Goal: Task Accomplishment & Management: Manage account settings

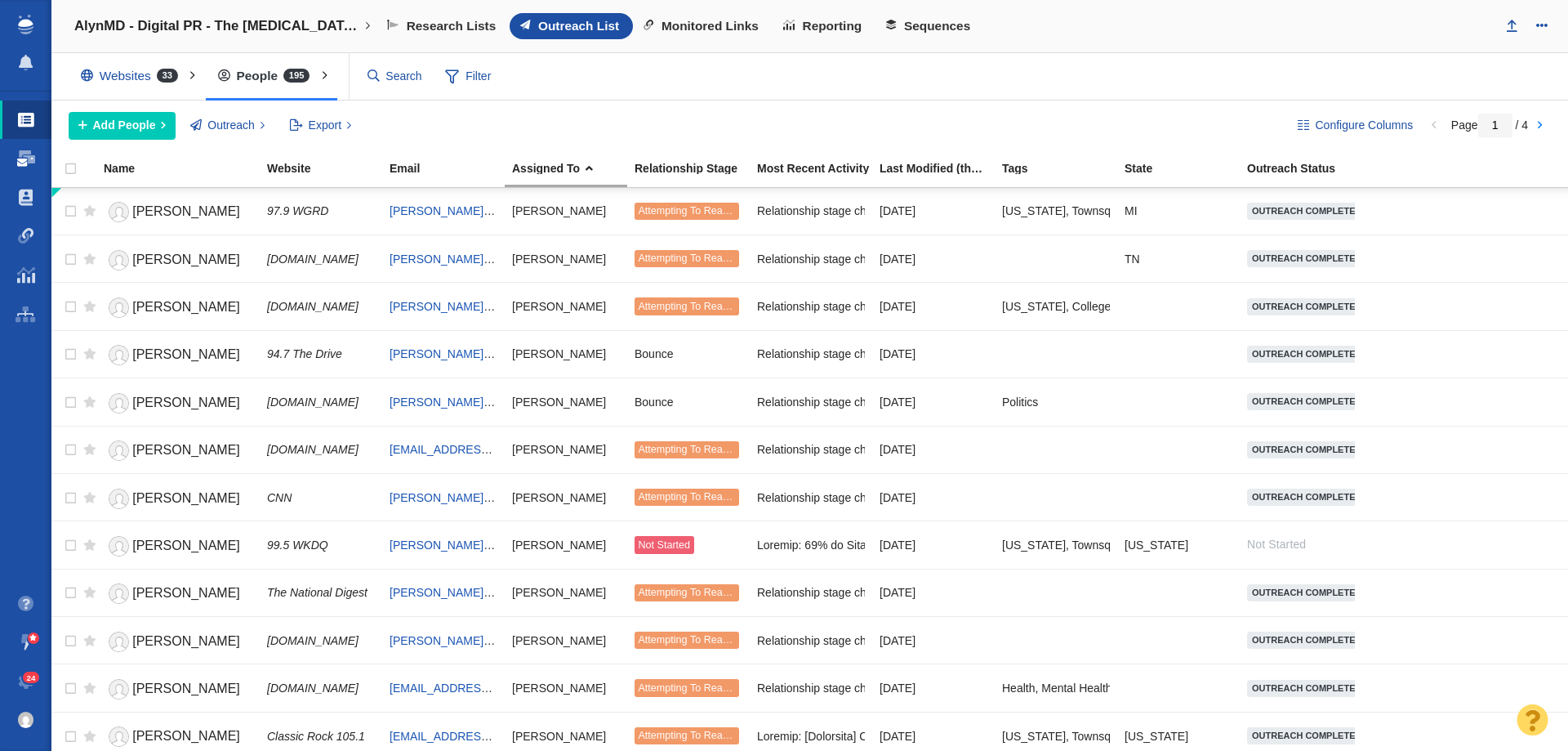
click at [20, 164] on span at bounding box center [26, 158] width 18 height 17
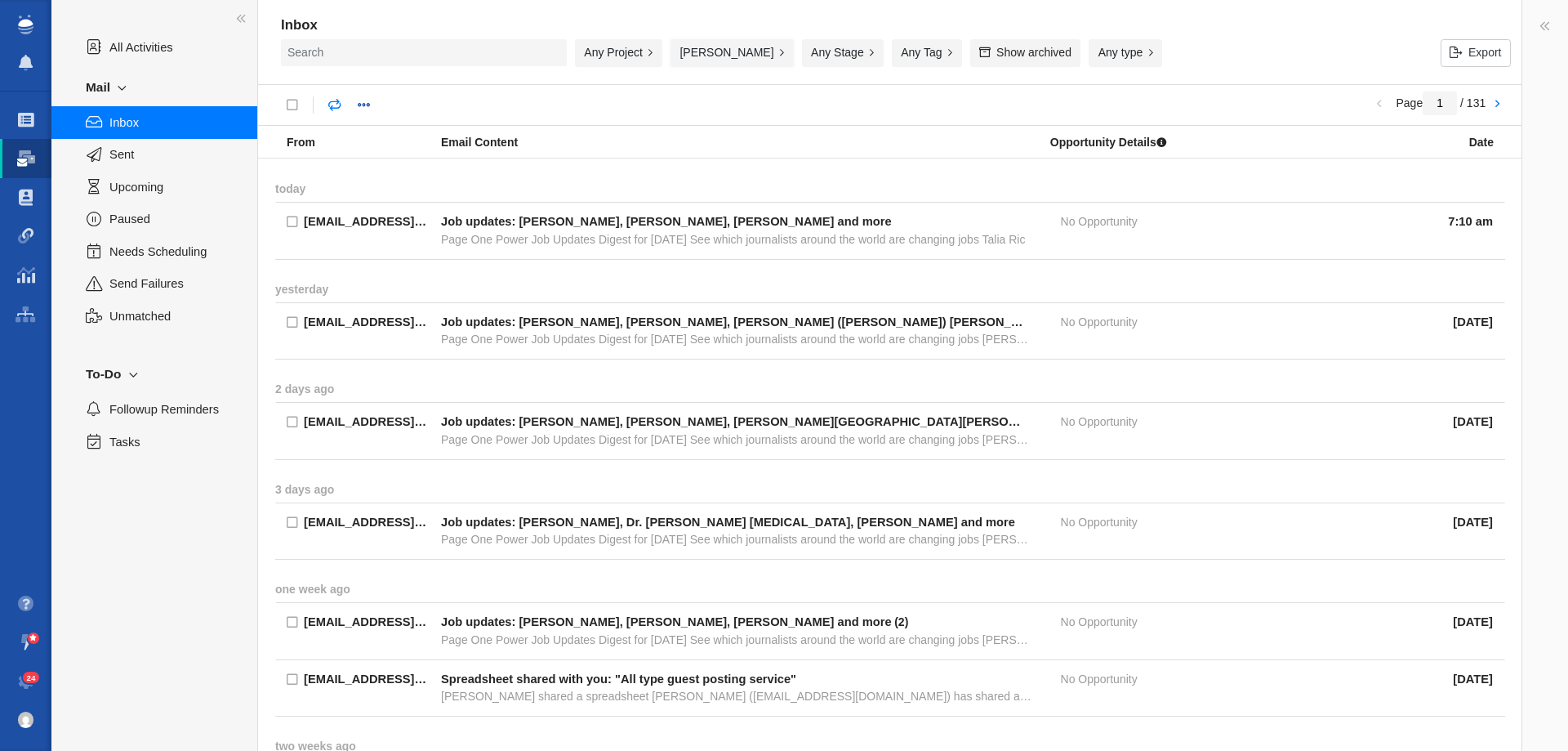
click at [721, 46] on button "[PERSON_NAME]" at bounding box center [732, 54] width 124 height 28
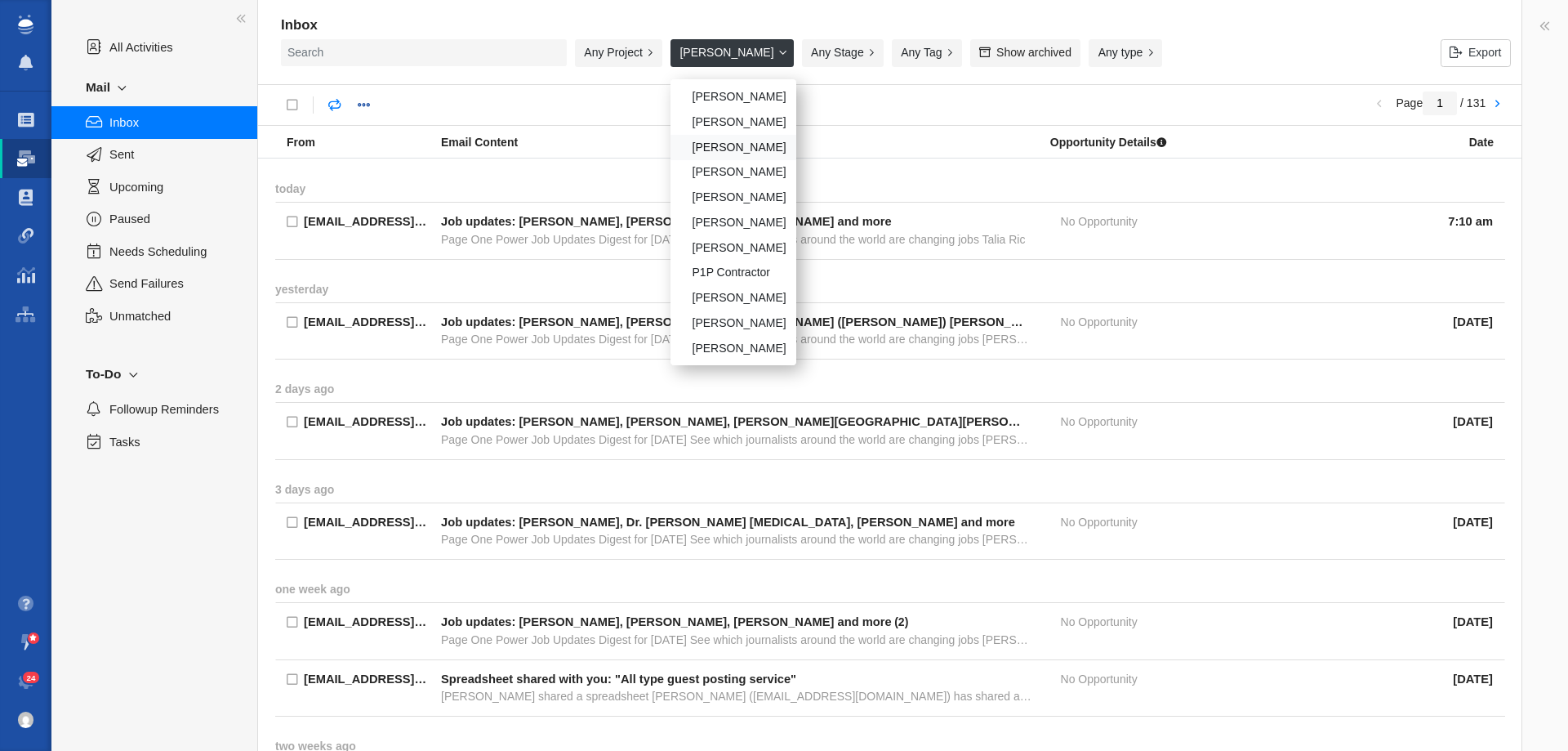
scroll to position [139, 0]
click at [731, 275] on div "[PERSON_NAME]" at bounding box center [733, 270] width 125 height 25
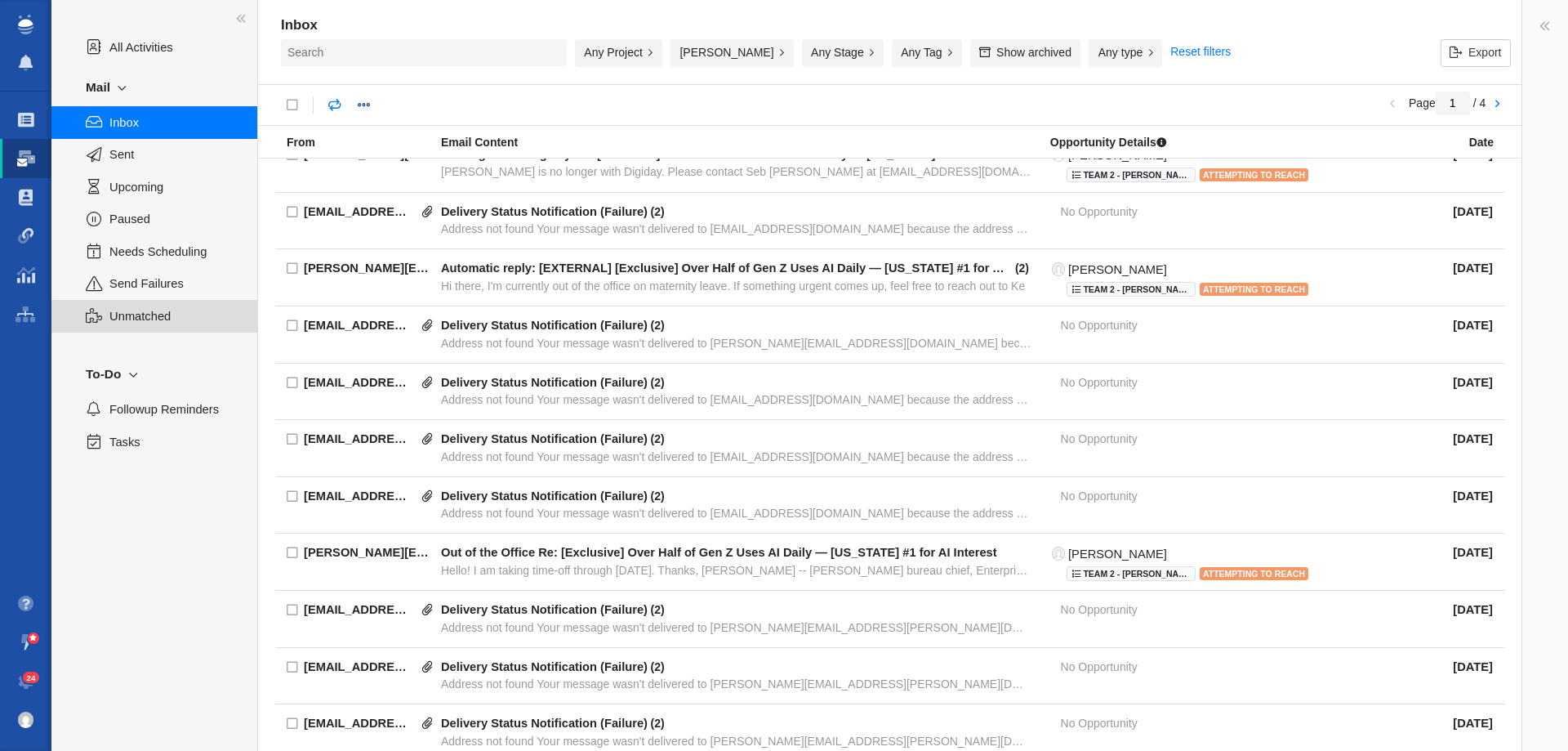
scroll to position [572, 0]
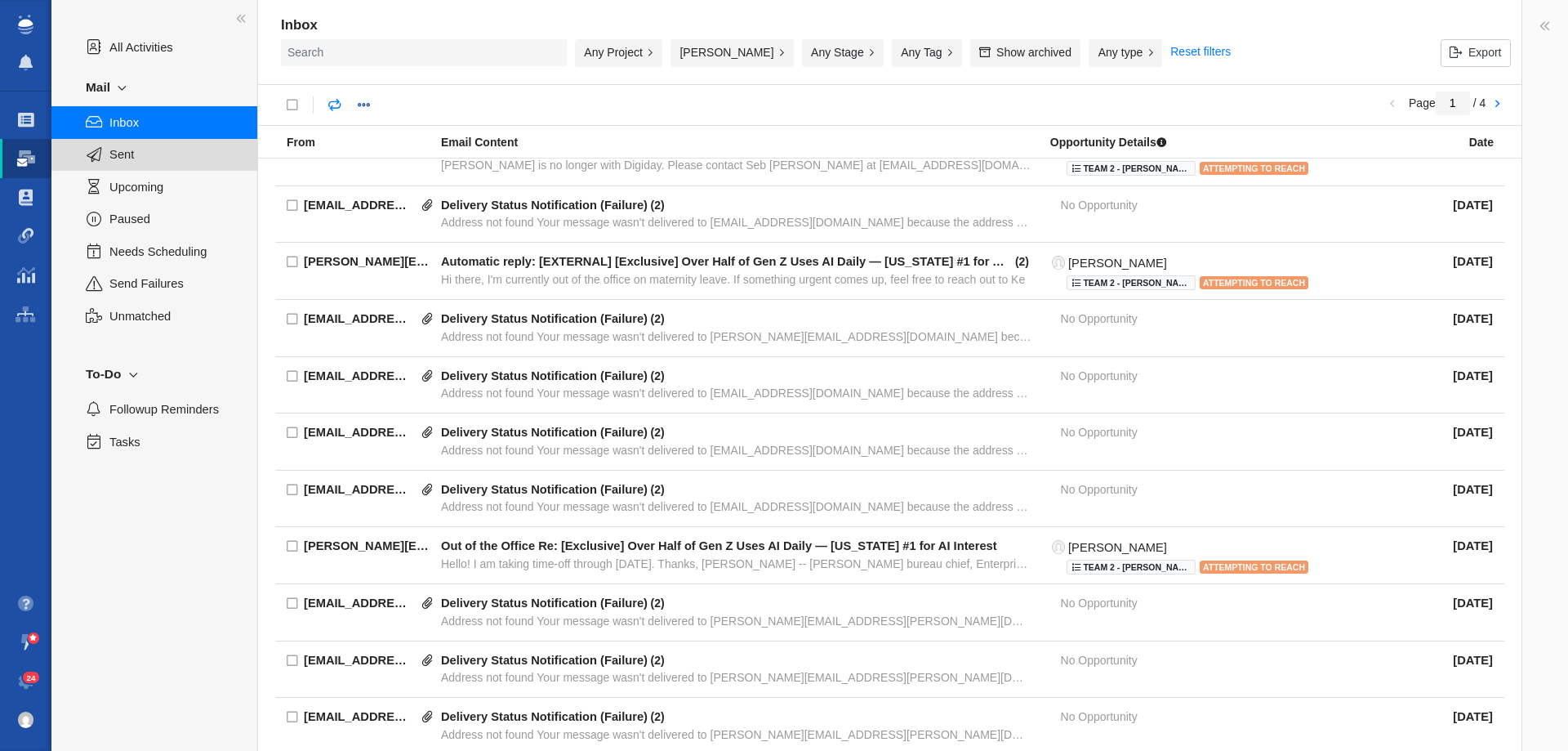
click at [143, 158] on span "Sent" at bounding box center [175, 154] width 130 height 18
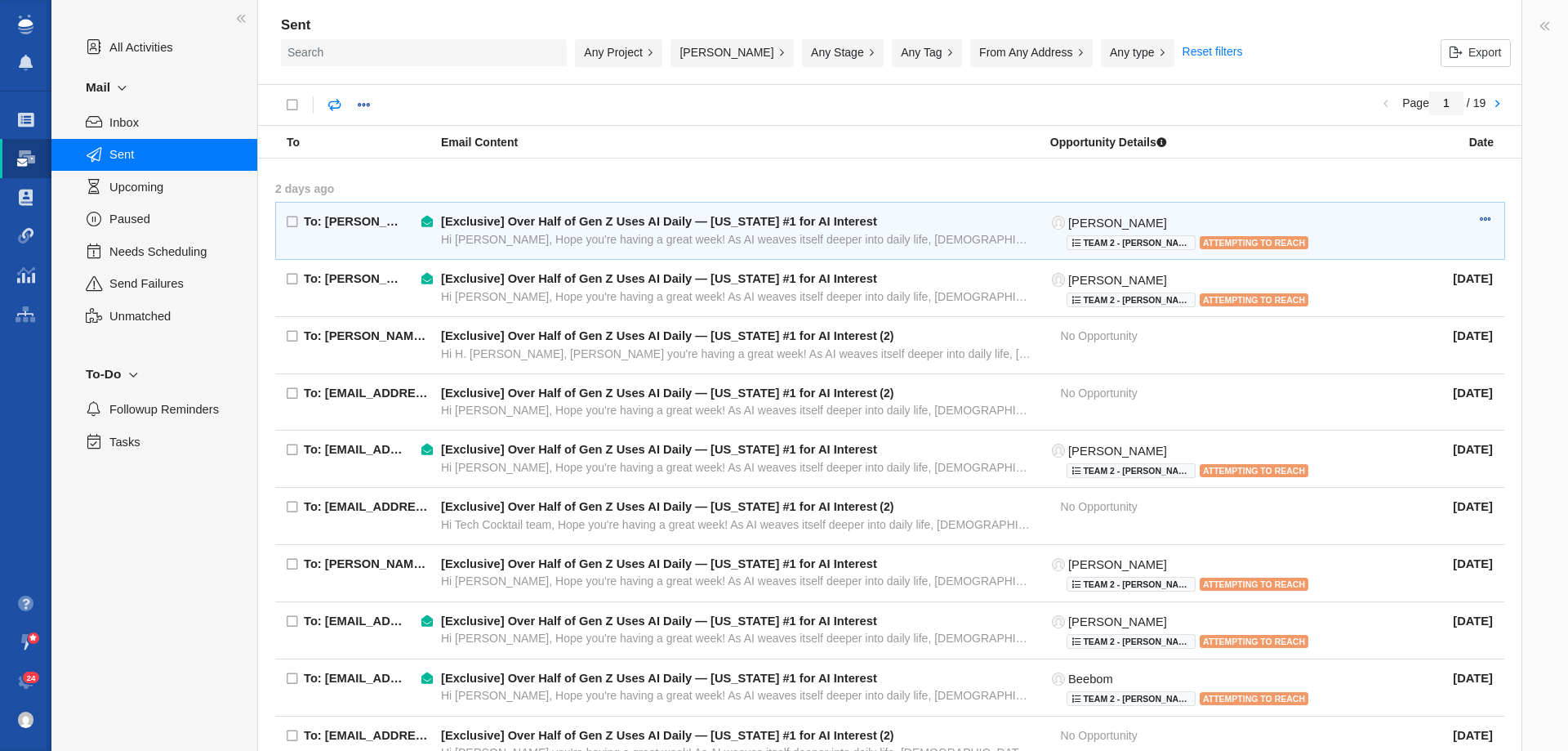
click at [398, 251] on div "To: [PERSON_NAME][EMAIL_ADDRESS][DOMAIN_NAME] [Exclusive] Over Half of Gen Z Us…" at bounding box center [898, 232] width 1212 height 58
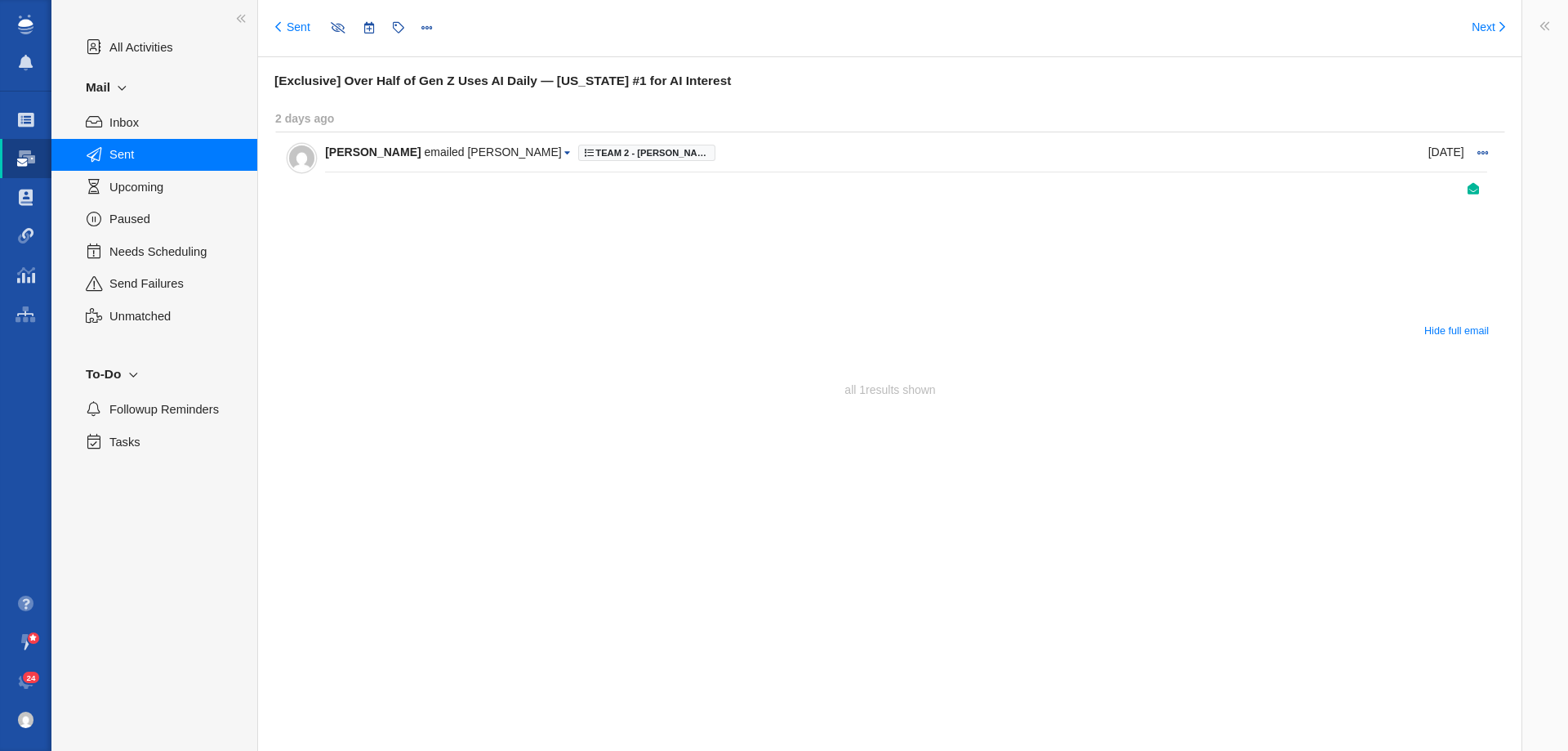
type input "message:1424316276"
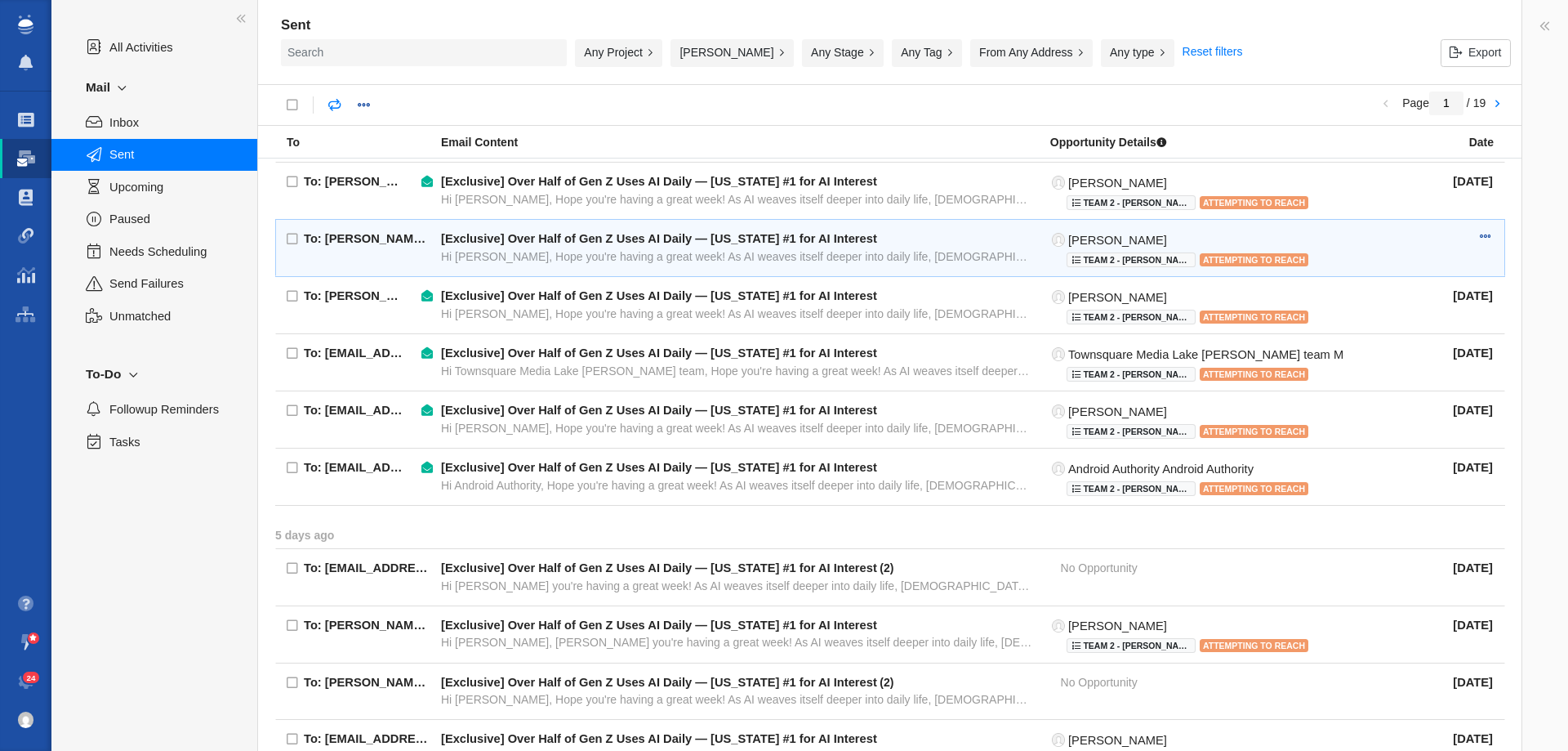
scroll to position [949, 0]
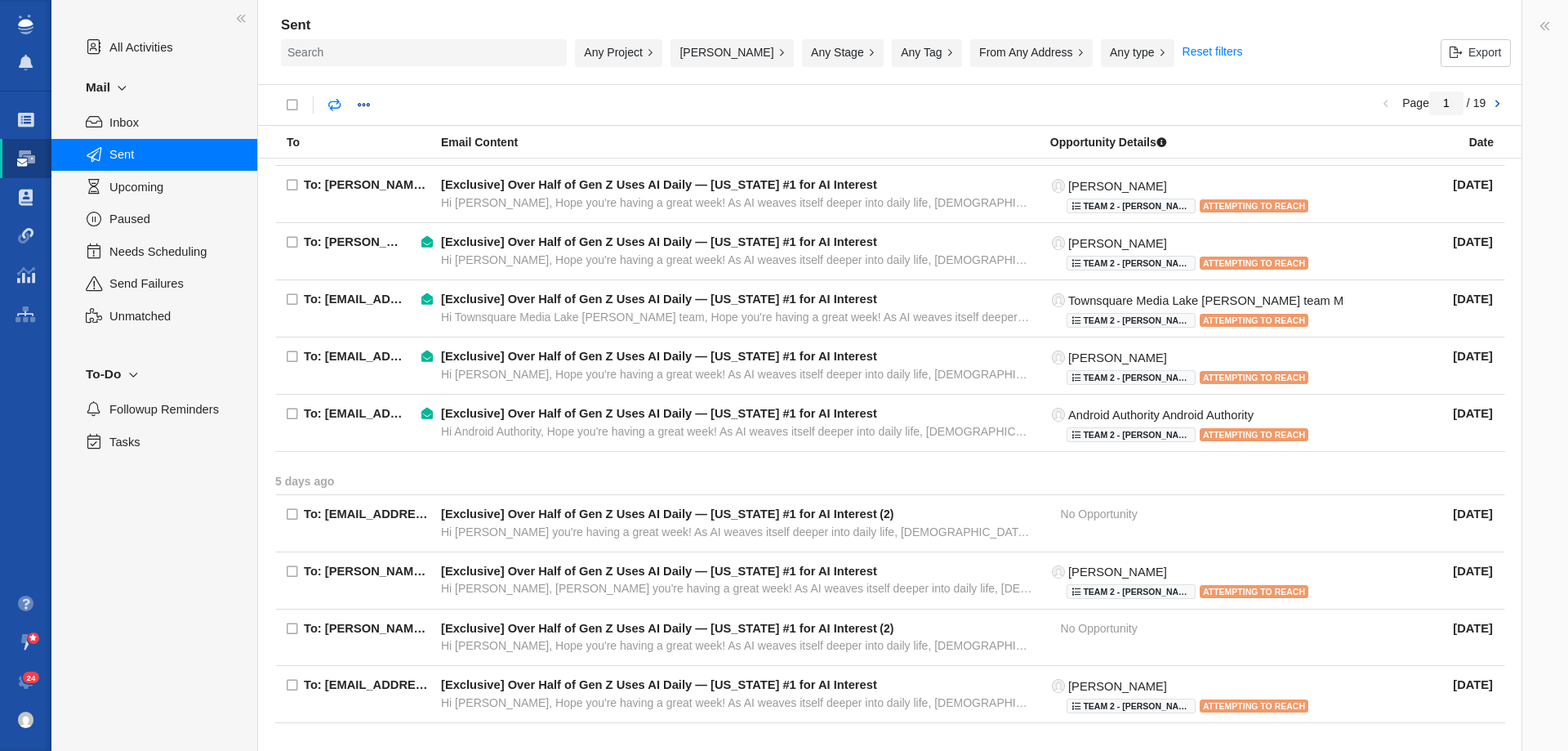
click at [1494, 101] on link at bounding box center [1497, 104] width 23 height 28
type input "2"
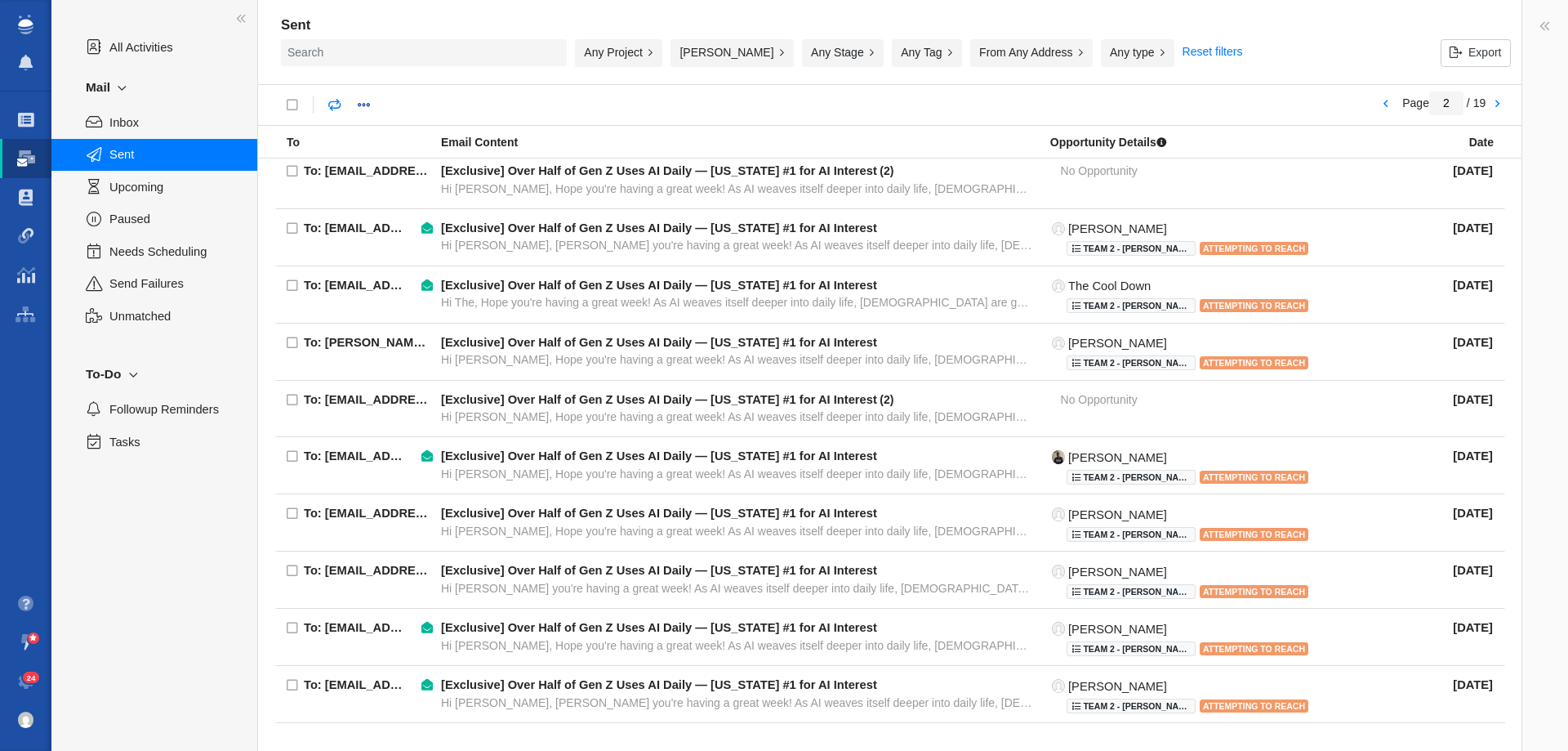
scroll to position [908, 0]
click at [632, 55] on div "Any Project" at bounding box center [619, 54] width 88 height 28
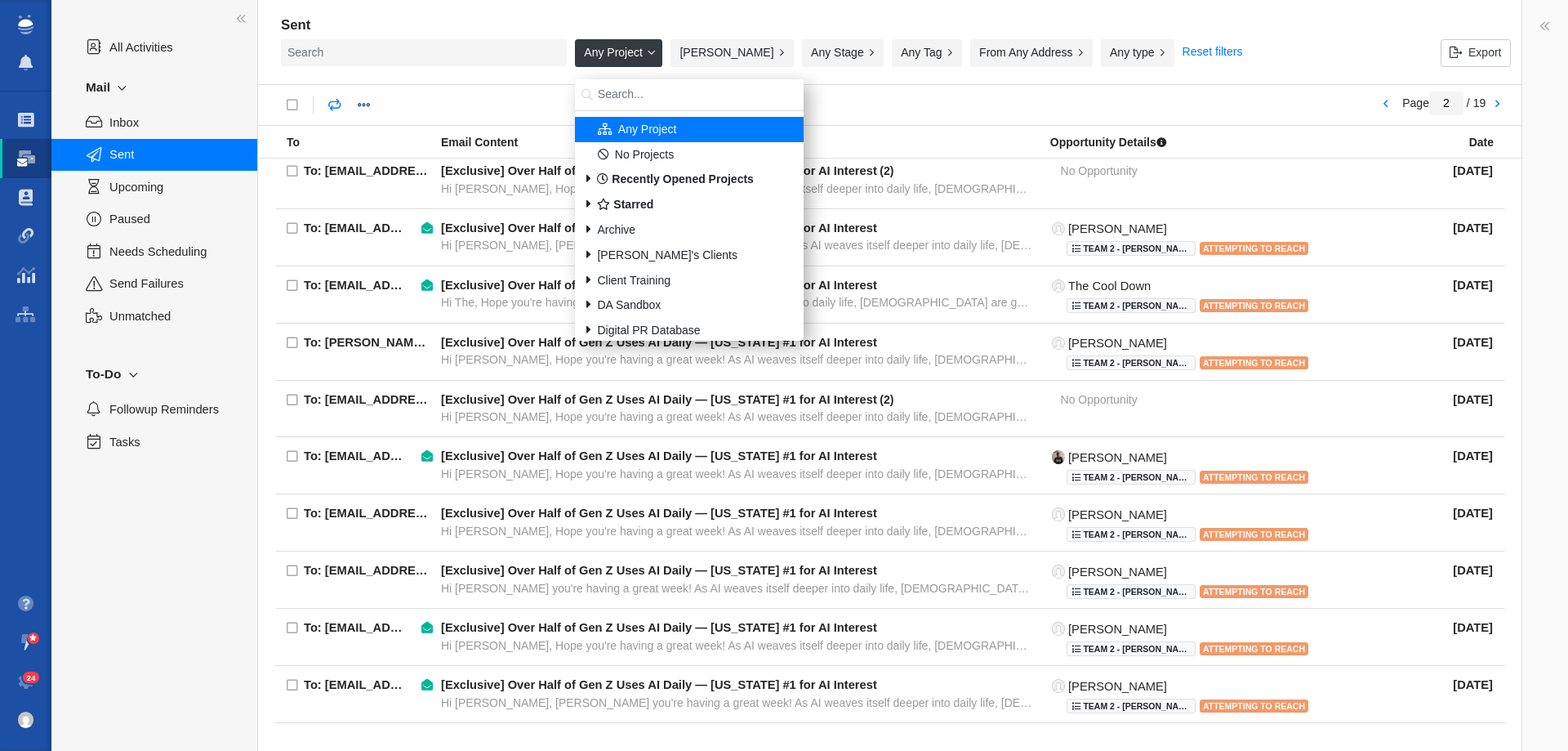
click at [625, 89] on input "search" at bounding box center [689, 95] width 229 height 32
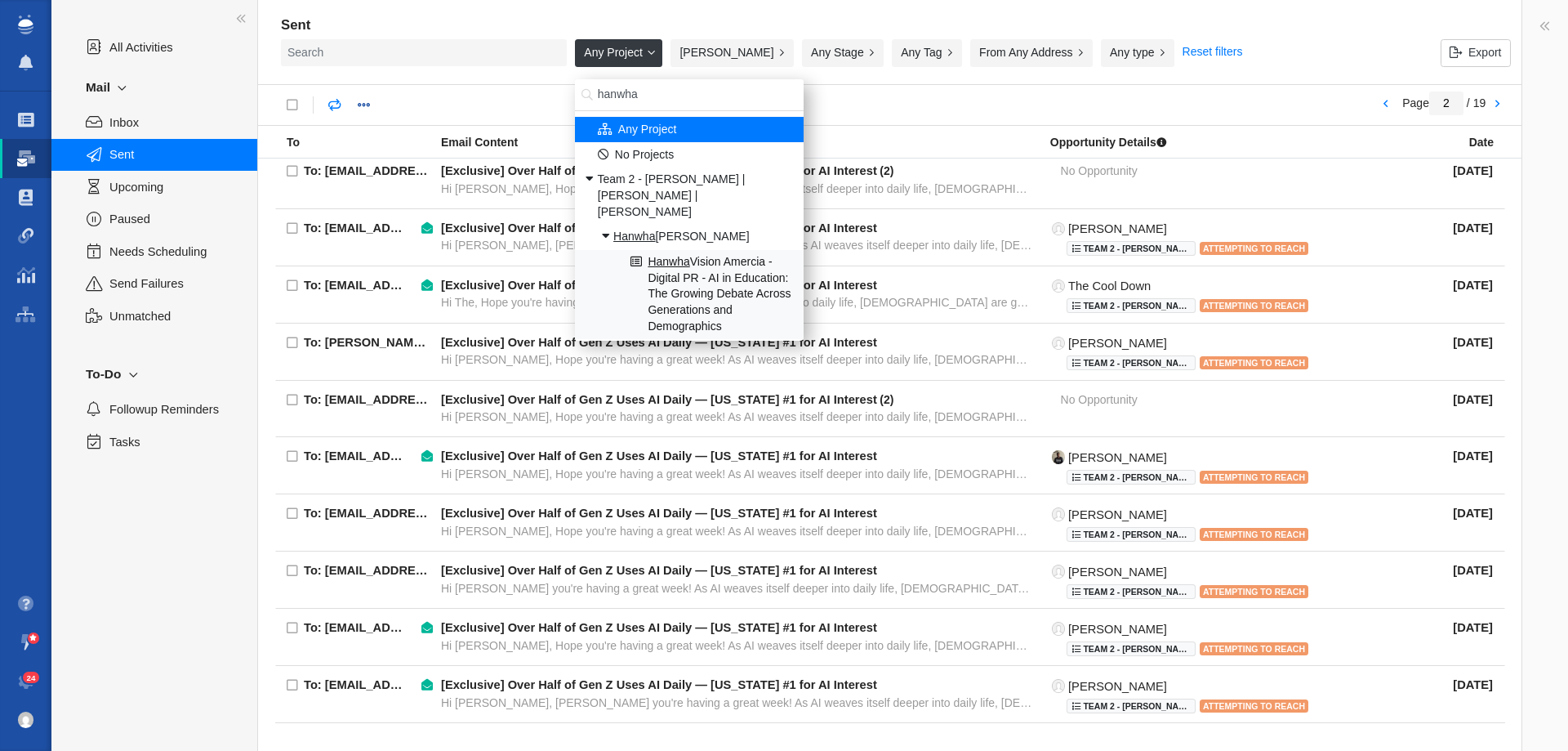
type input "hanwha"
click at [682, 255] on span "Hanwha Vision Amercia - Digital PR - AI in Education: The Growing Debate Across…" at bounding box center [720, 294] width 146 height 80
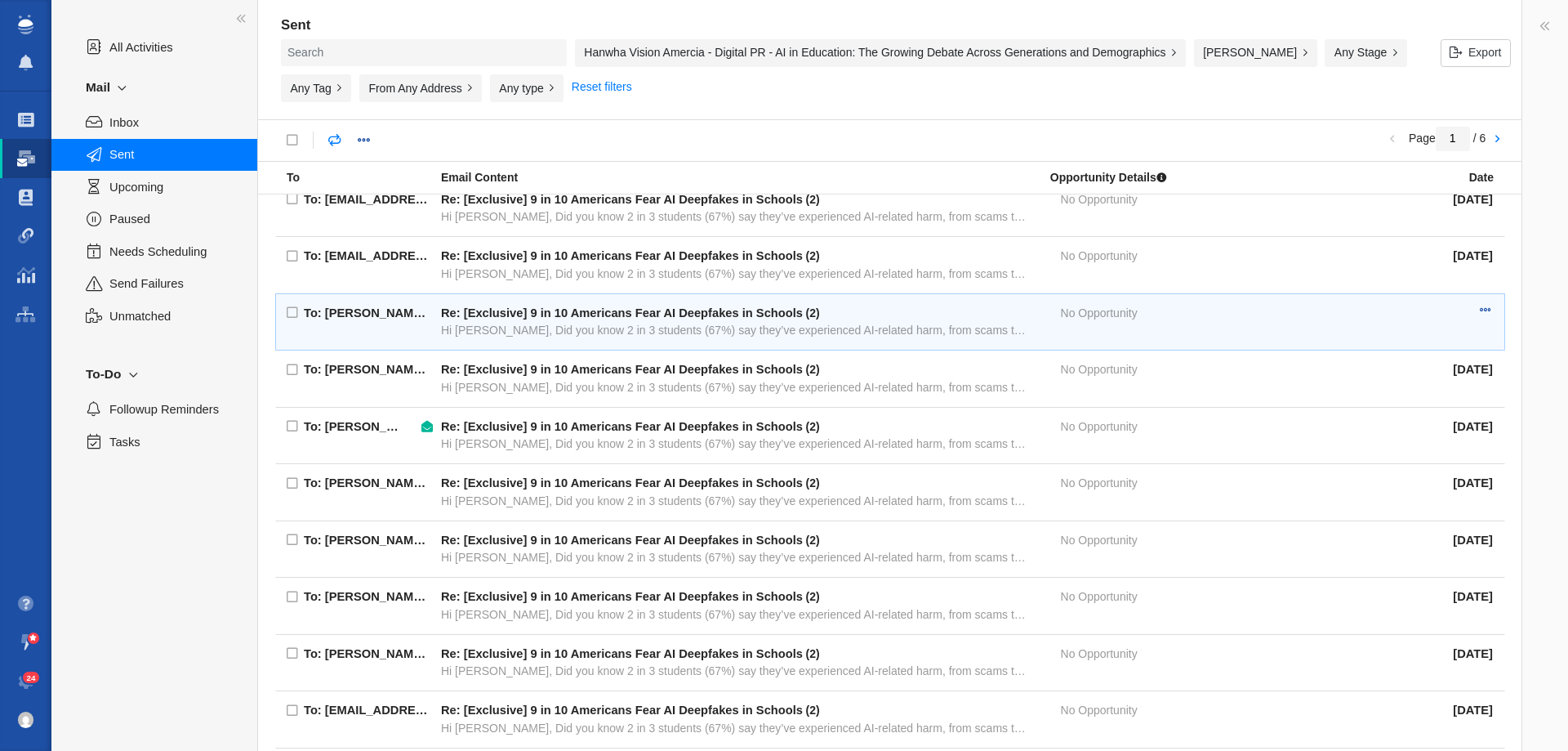
scroll to position [934, 0]
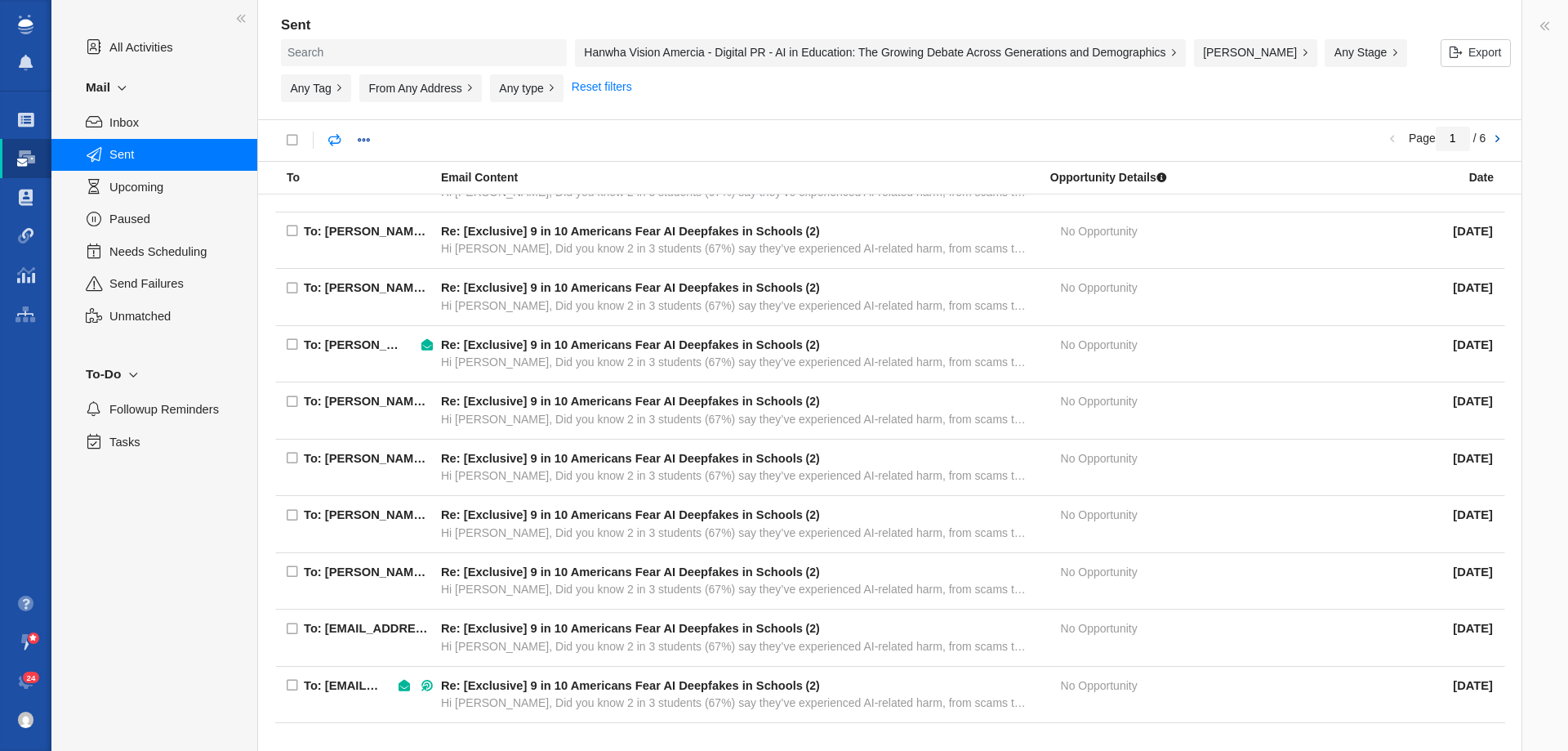
click at [1497, 137] on link at bounding box center [1497, 139] width 23 height 28
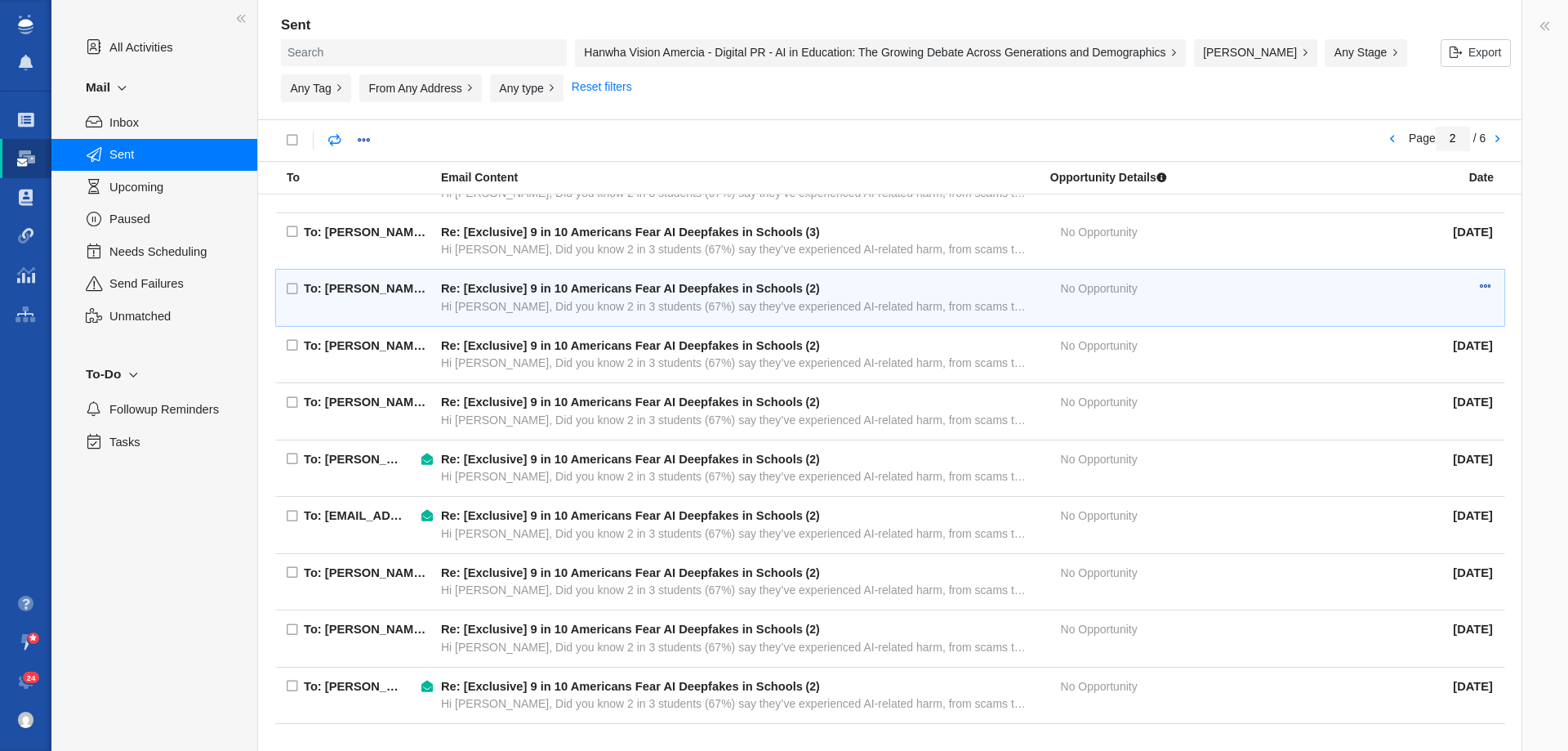
scroll to position [934, 0]
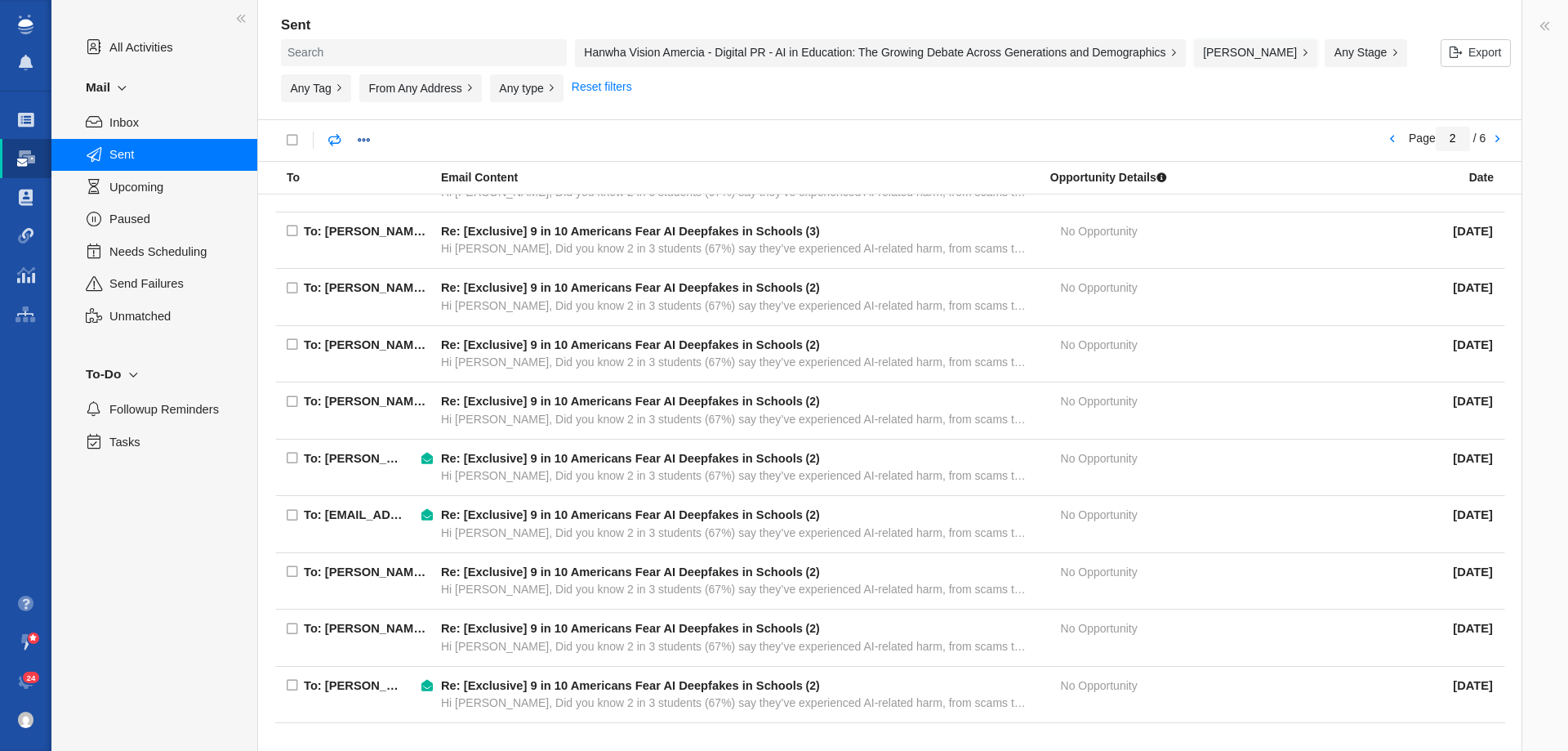
click at [1194, 52] on button "[PERSON_NAME]" at bounding box center [1255, 54] width 124 height 28
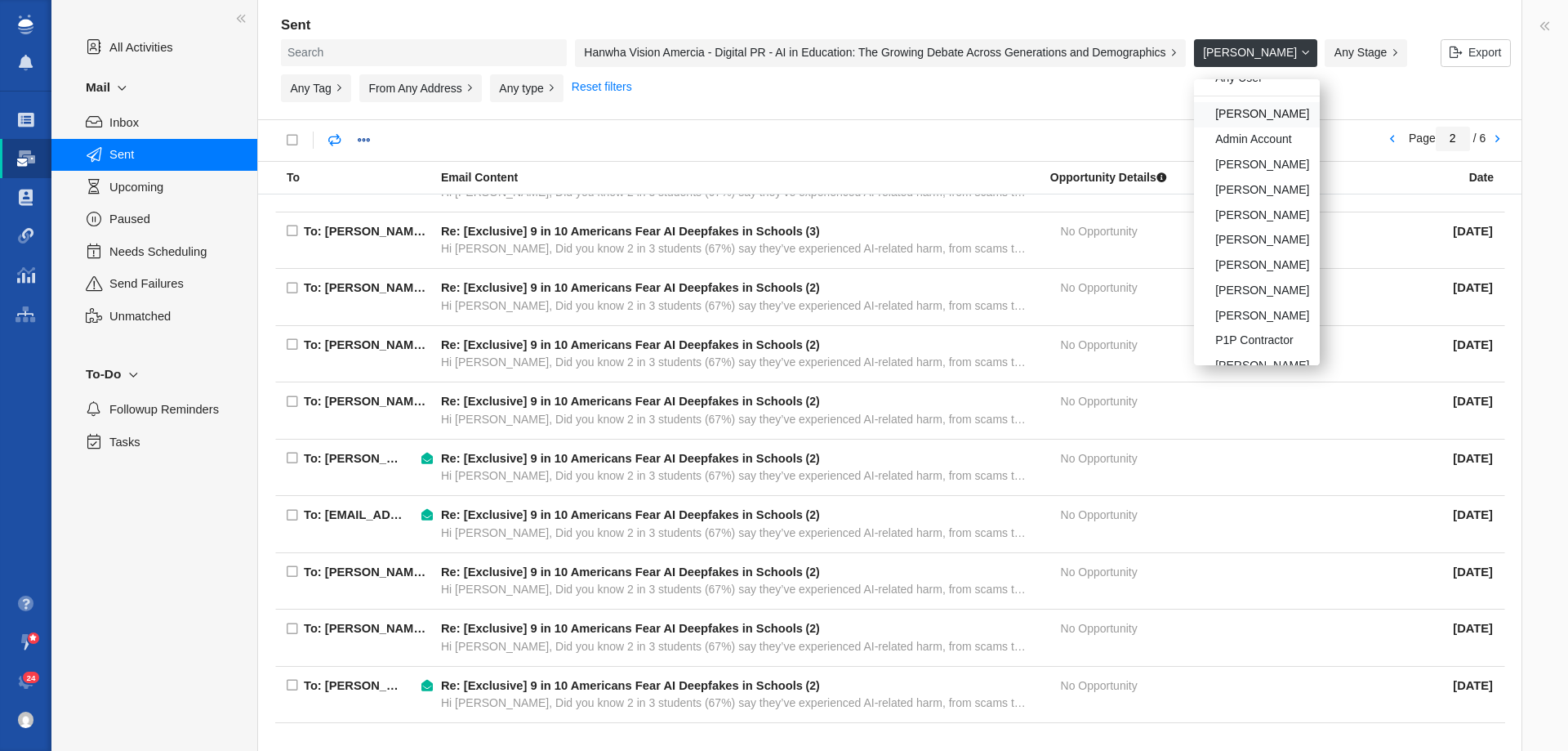
scroll to position [0, 0]
click at [1194, 103] on div "Any User" at bounding box center [1256, 97] width 125 height 25
type input "1"
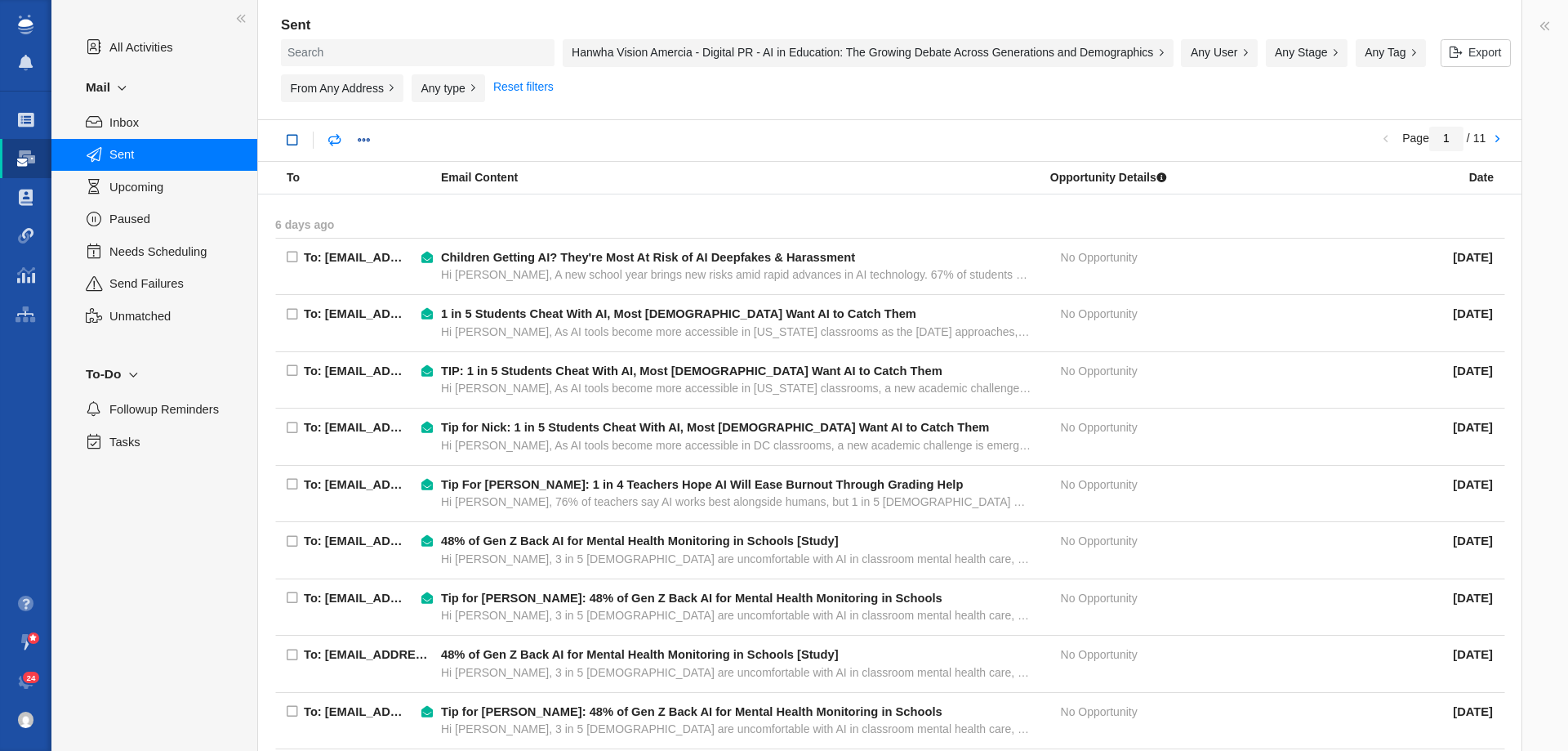
click at [286, 139] on link at bounding box center [293, 140] width 30 height 30
checkbox input "true"
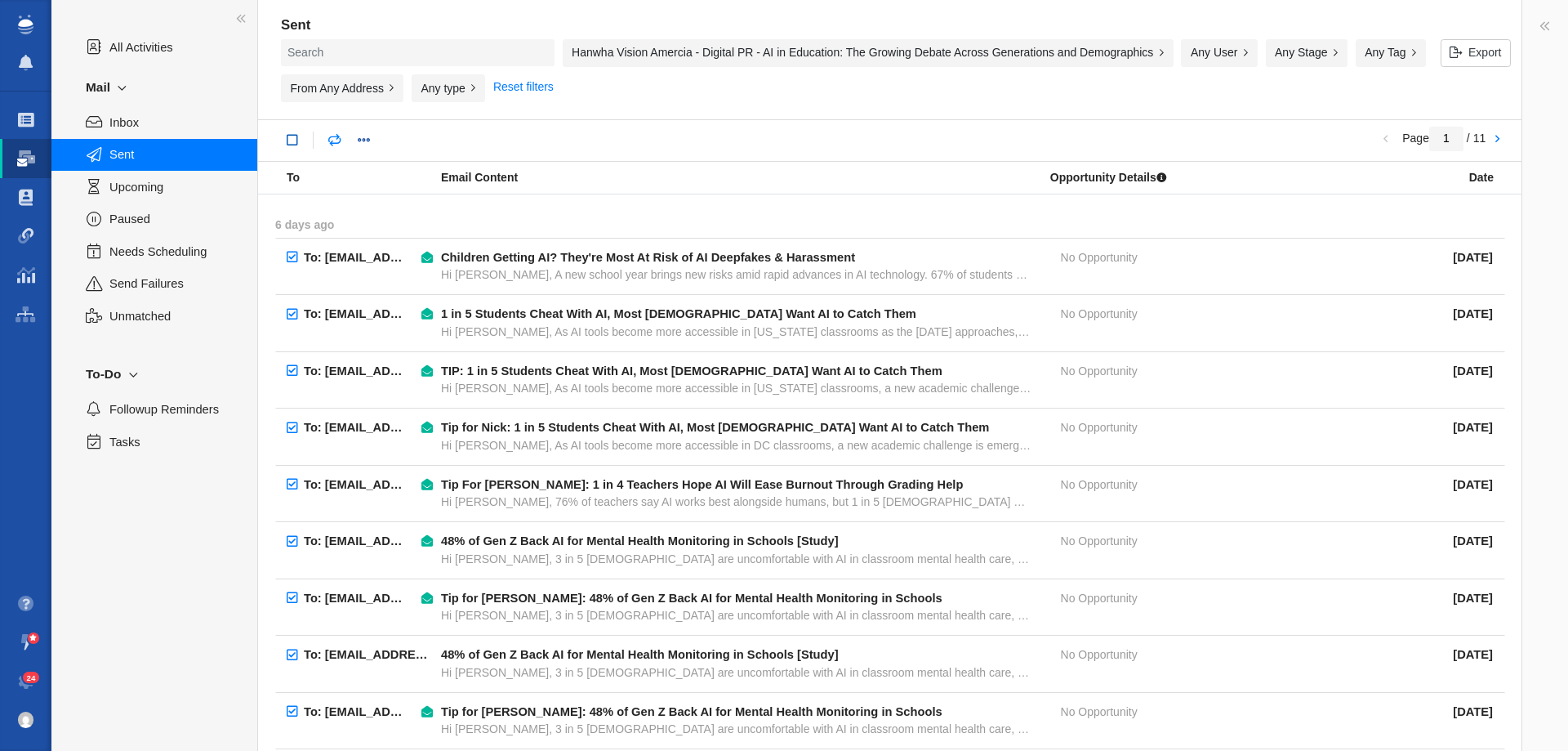
checkbox input "true"
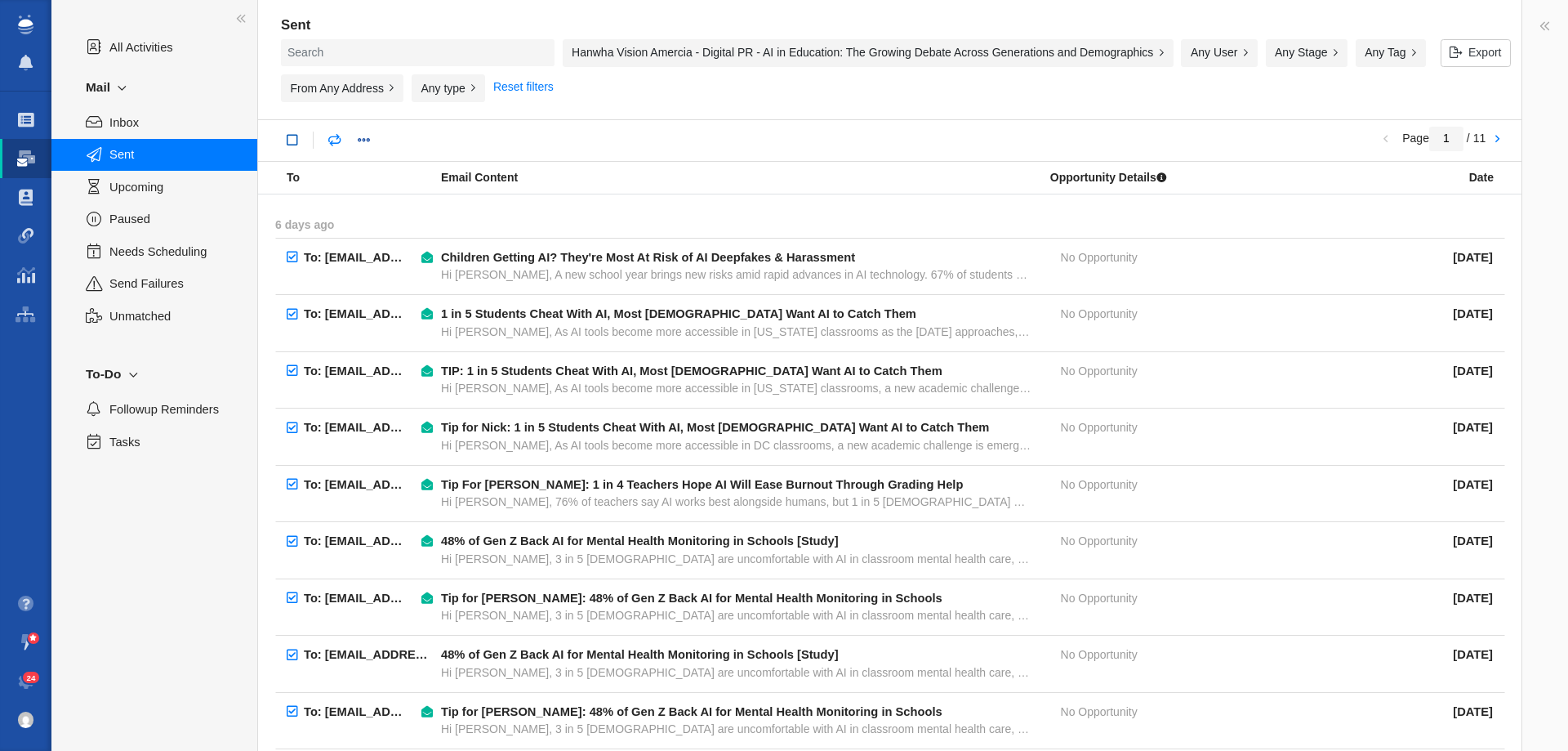
checkbox input "true"
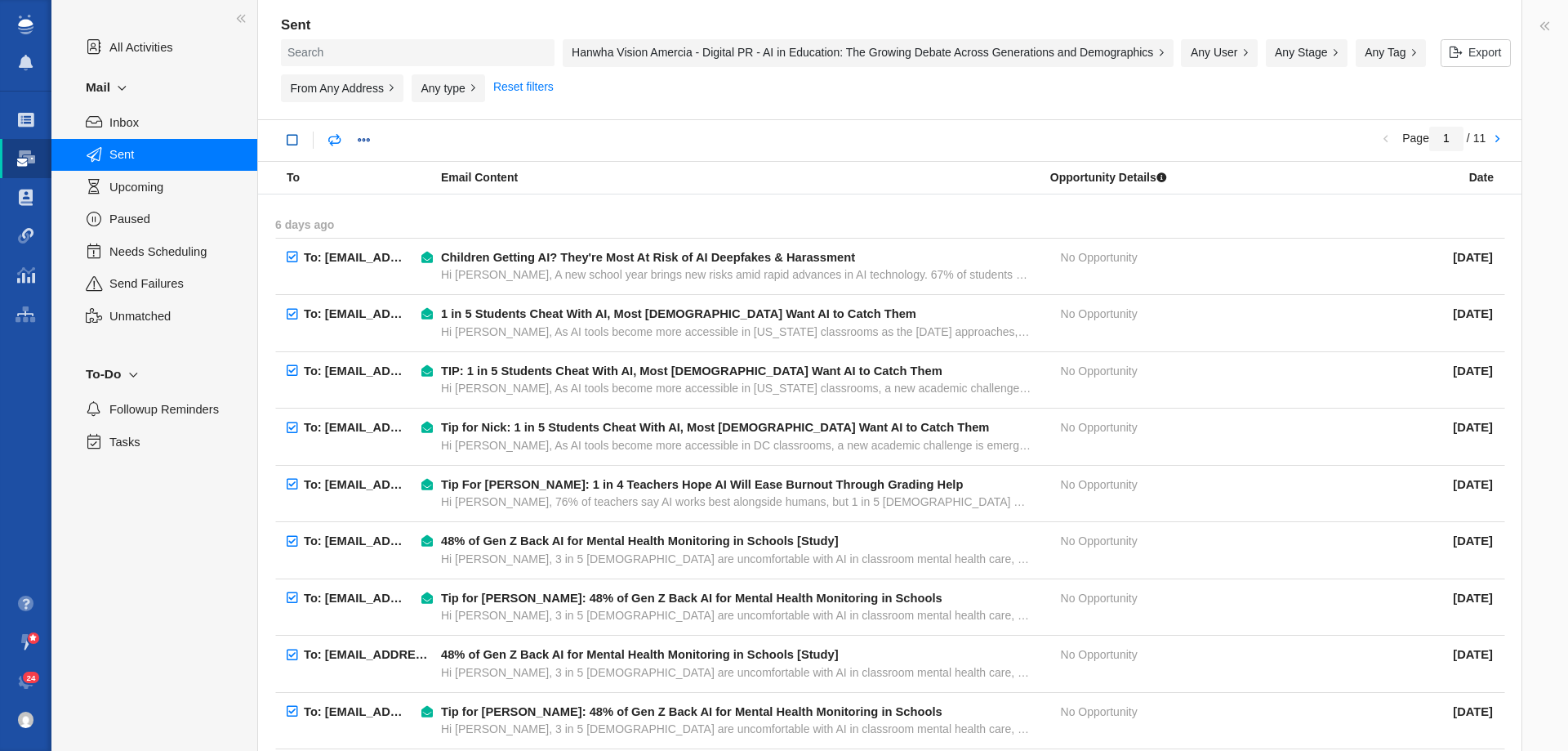
checkbox input "true"
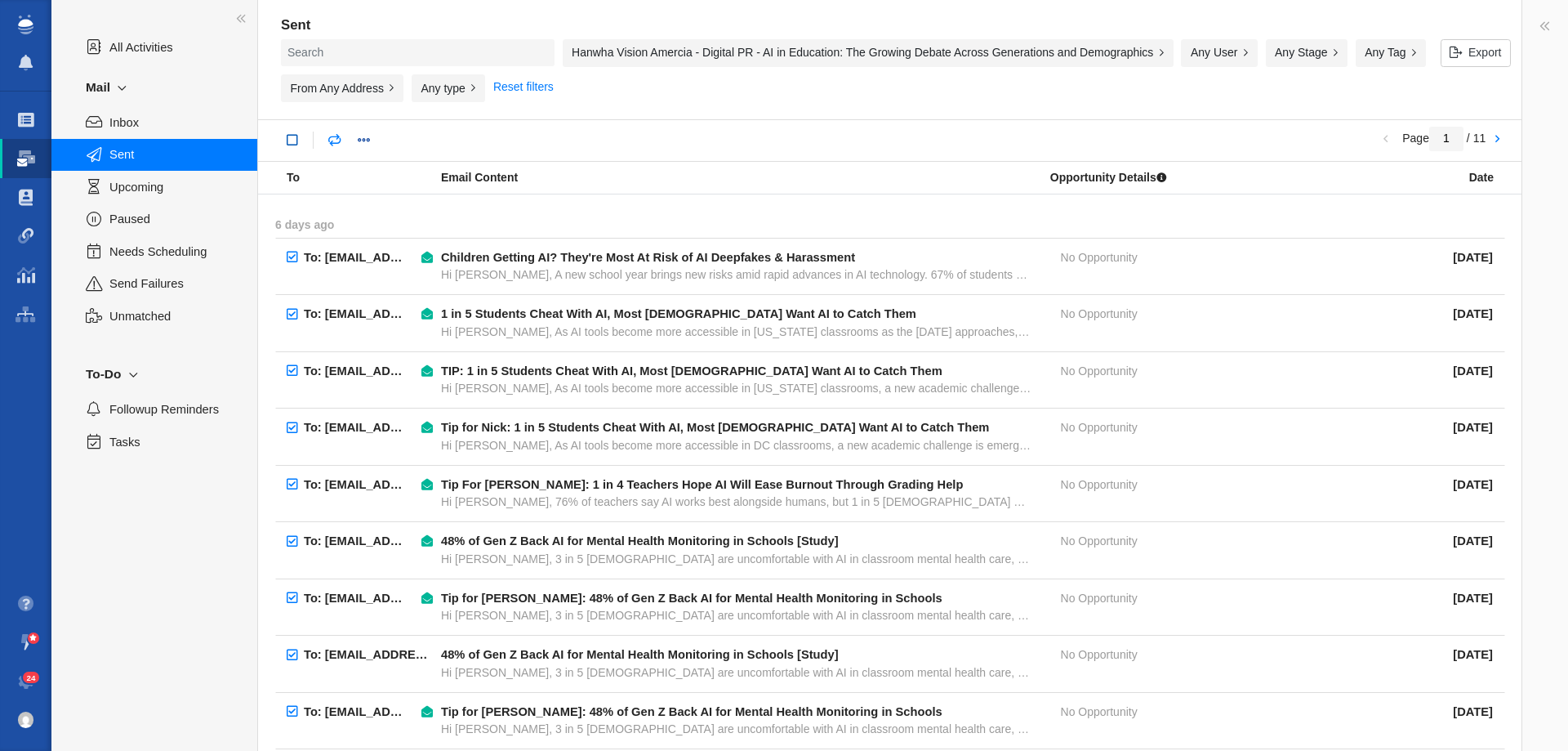
checkbox input "true"
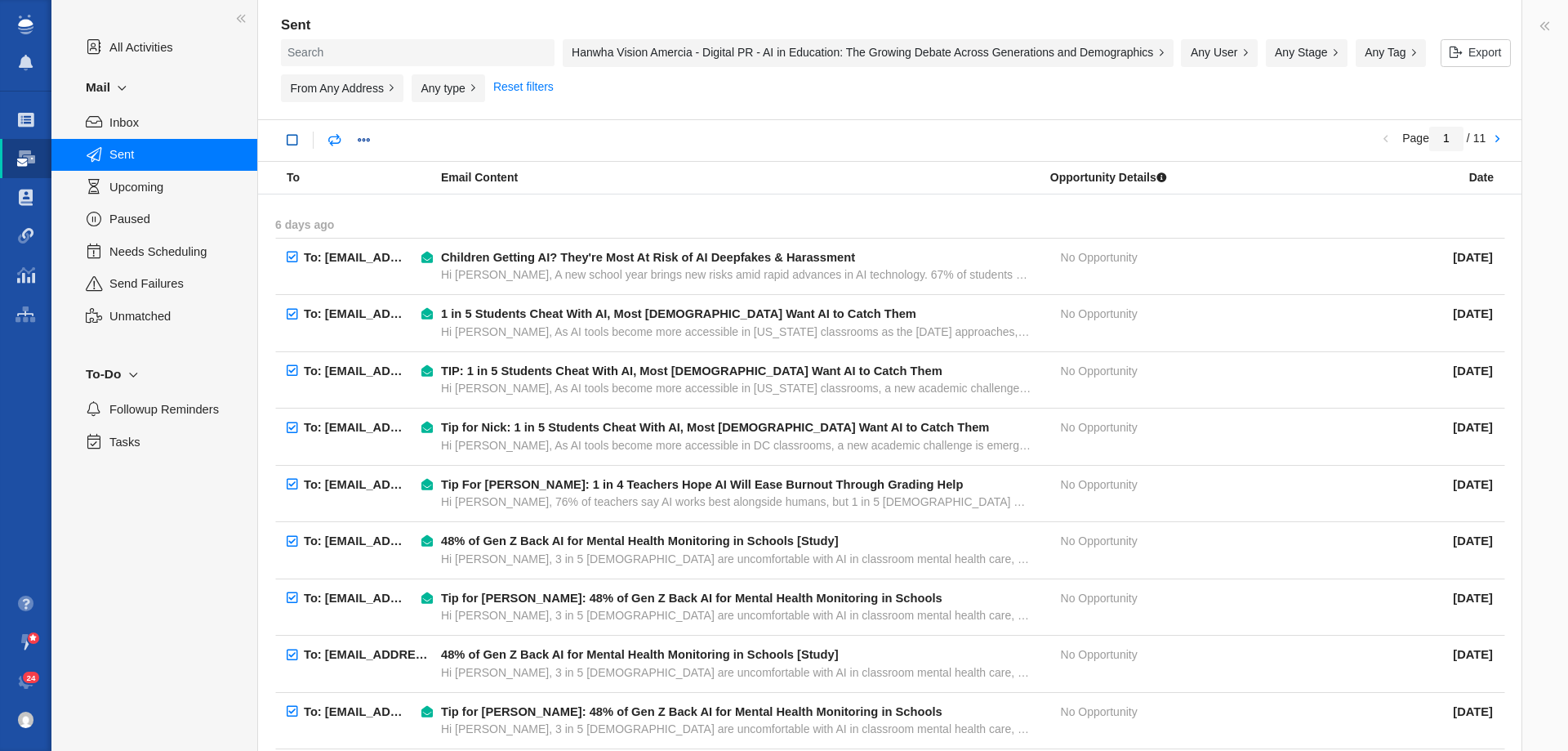
checkbox input "true"
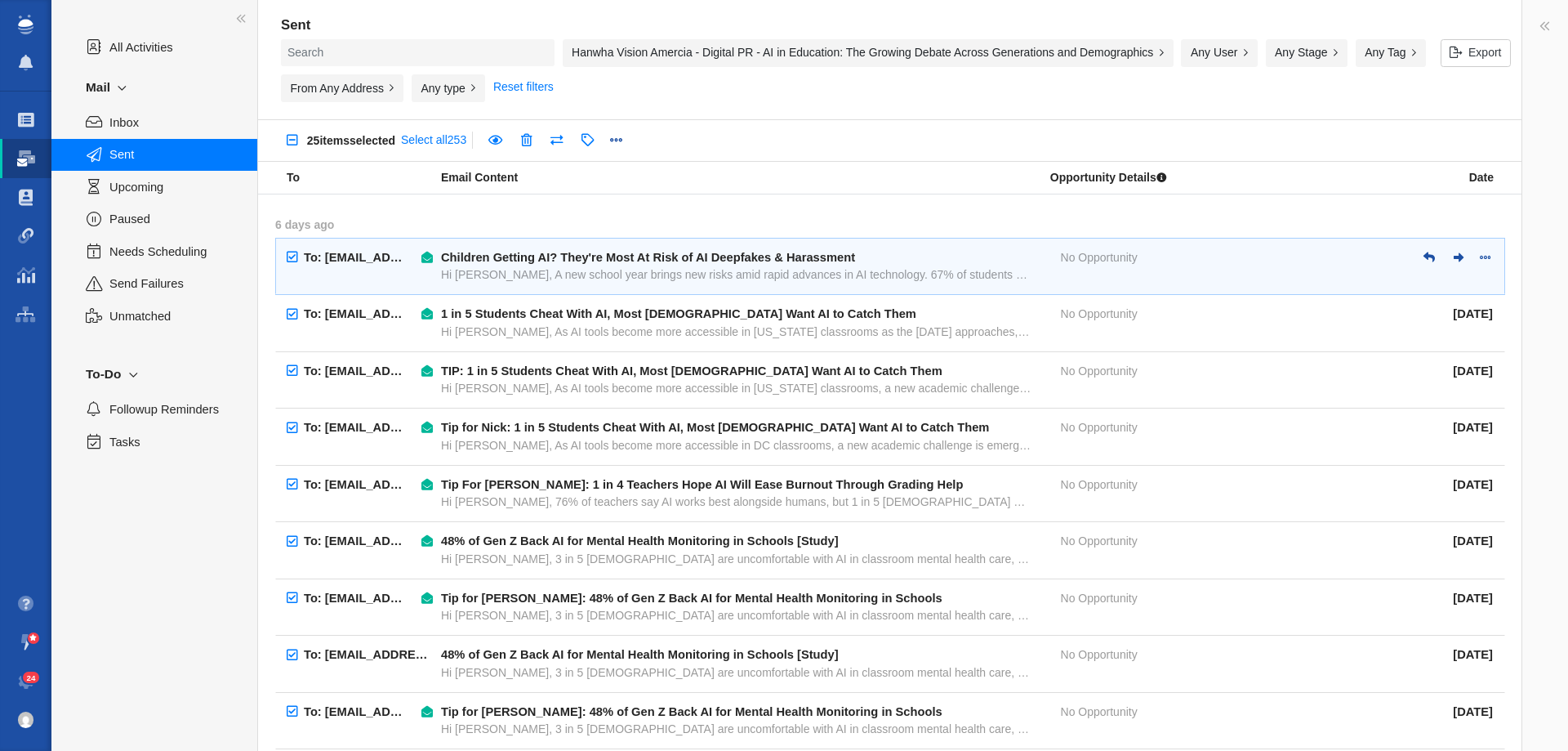
click at [498, 268] on div "Hi [PERSON_NAME], A new school year brings new risks amid rapid advances in AI …" at bounding box center [737, 275] width 591 height 15
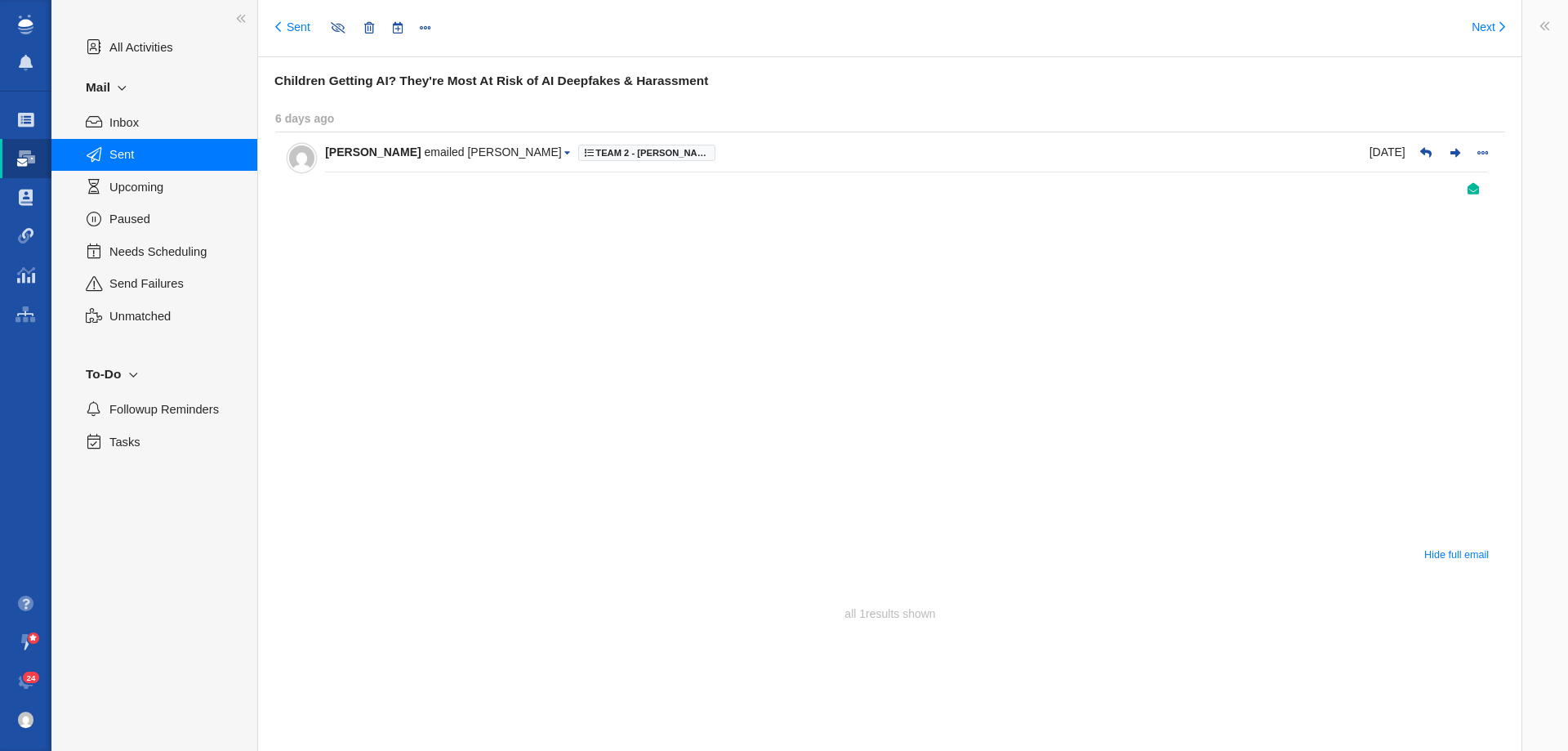
type input "message:1422221119"
